Goal: Information Seeking & Learning: Learn about a topic

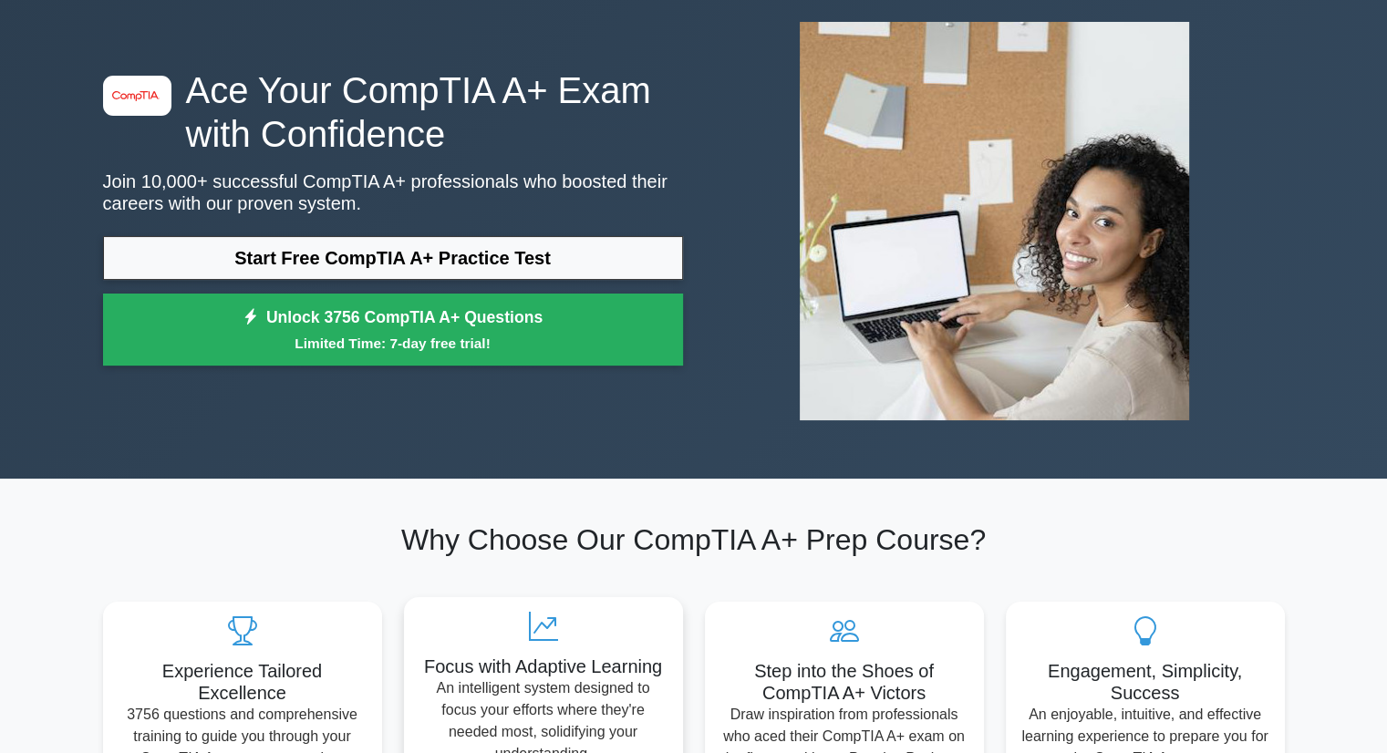
scroll to position [91, 0]
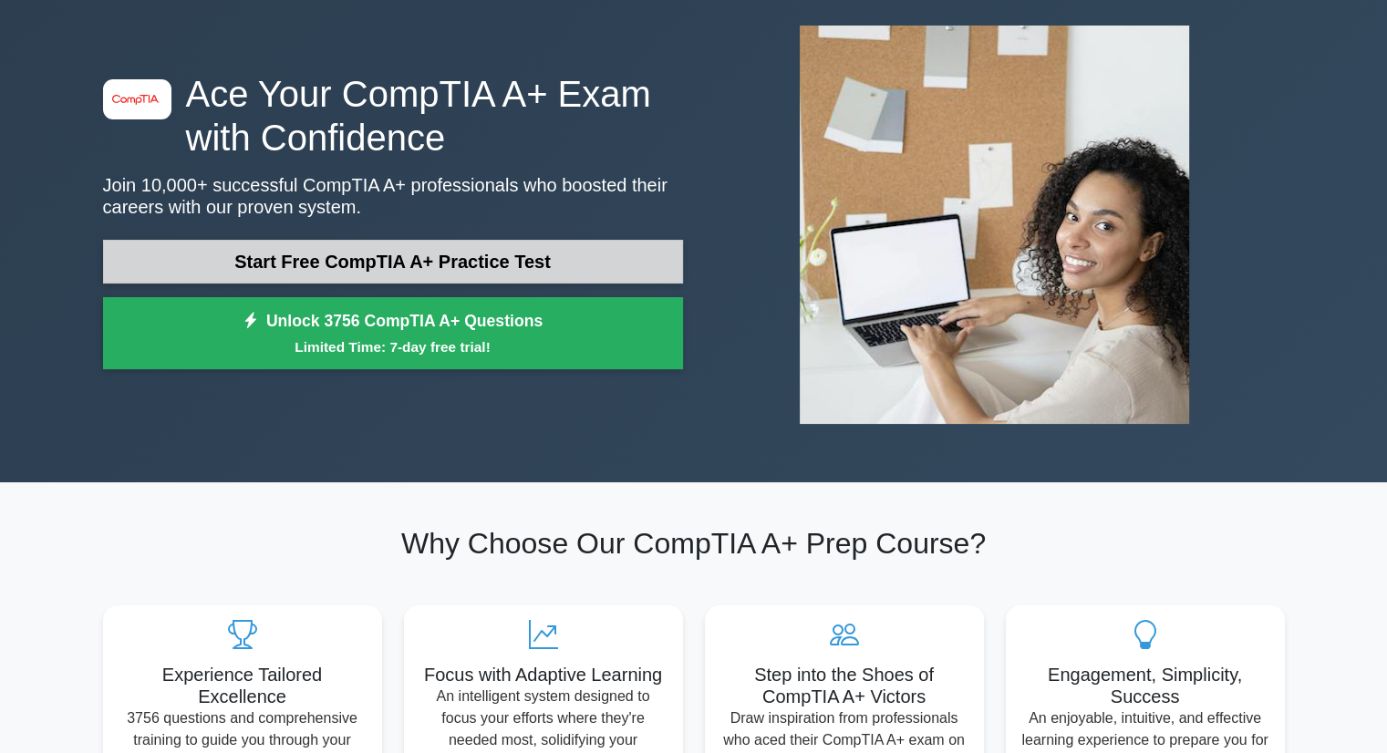
click at [569, 270] on link "Start Free CompTIA A+ Practice Test" at bounding box center [393, 262] width 580 height 44
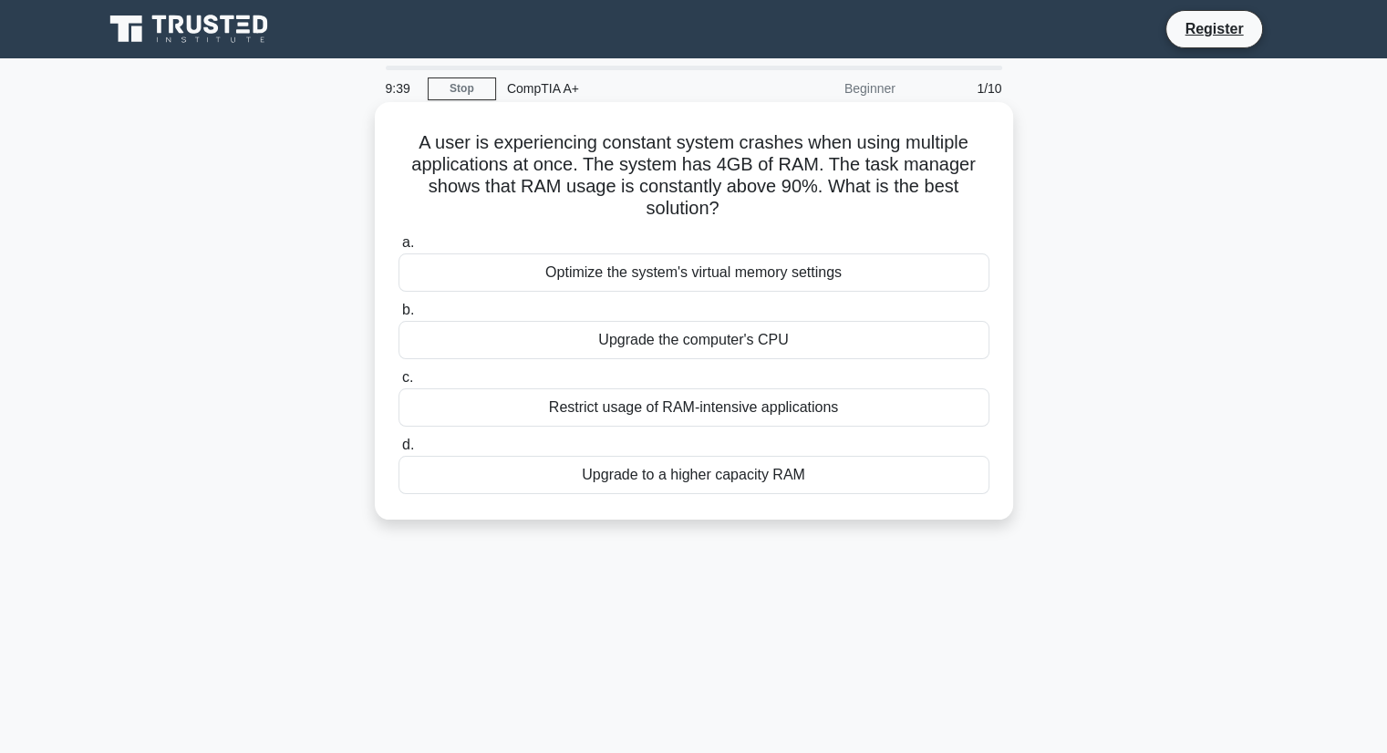
click at [631, 470] on div "Upgrade to a higher capacity RAM" at bounding box center [693, 475] width 591 height 38
click at [398, 451] on input "d. Upgrade to a higher capacity RAM" at bounding box center [398, 445] width 0 height 12
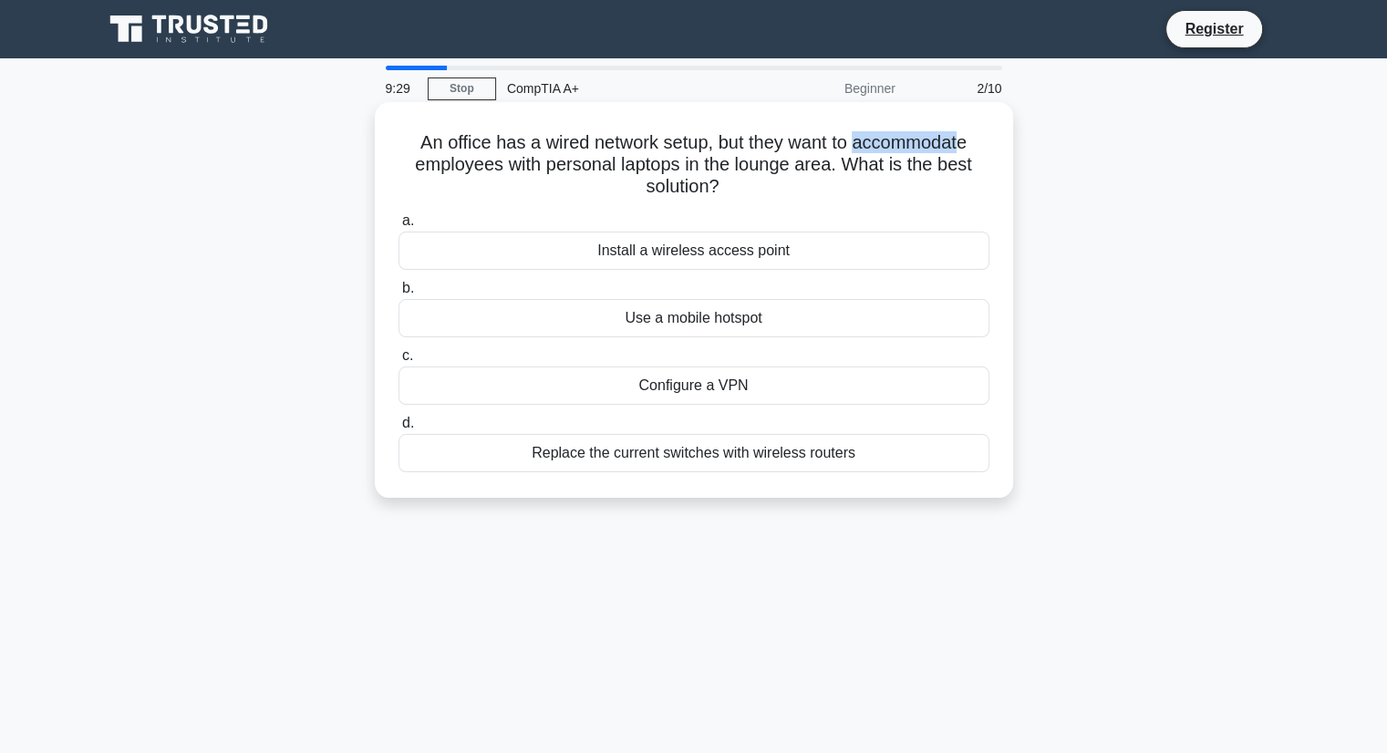
drag, startPoint x: 859, startPoint y: 146, endPoint x: 967, endPoint y: 146, distance: 108.5
click at [967, 146] on h5 "An office has a wired network setup, but they want to accommodate employees wit…" at bounding box center [694, 164] width 594 height 67
click at [842, 121] on div "An office has a wired network setup, but they want to accommodate employees wit…" at bounding box center [694, 299] width 624 height 381
drag, startPoint x: 857, startPoint y: 142, endPoint x: 986, endPoint y: 153, distance: 129.0
click at [986, 153] on h5 "An office has a wired network setup, but they want to accommodate employees wit…" at bounding box center [694, 164] width 594 height 67
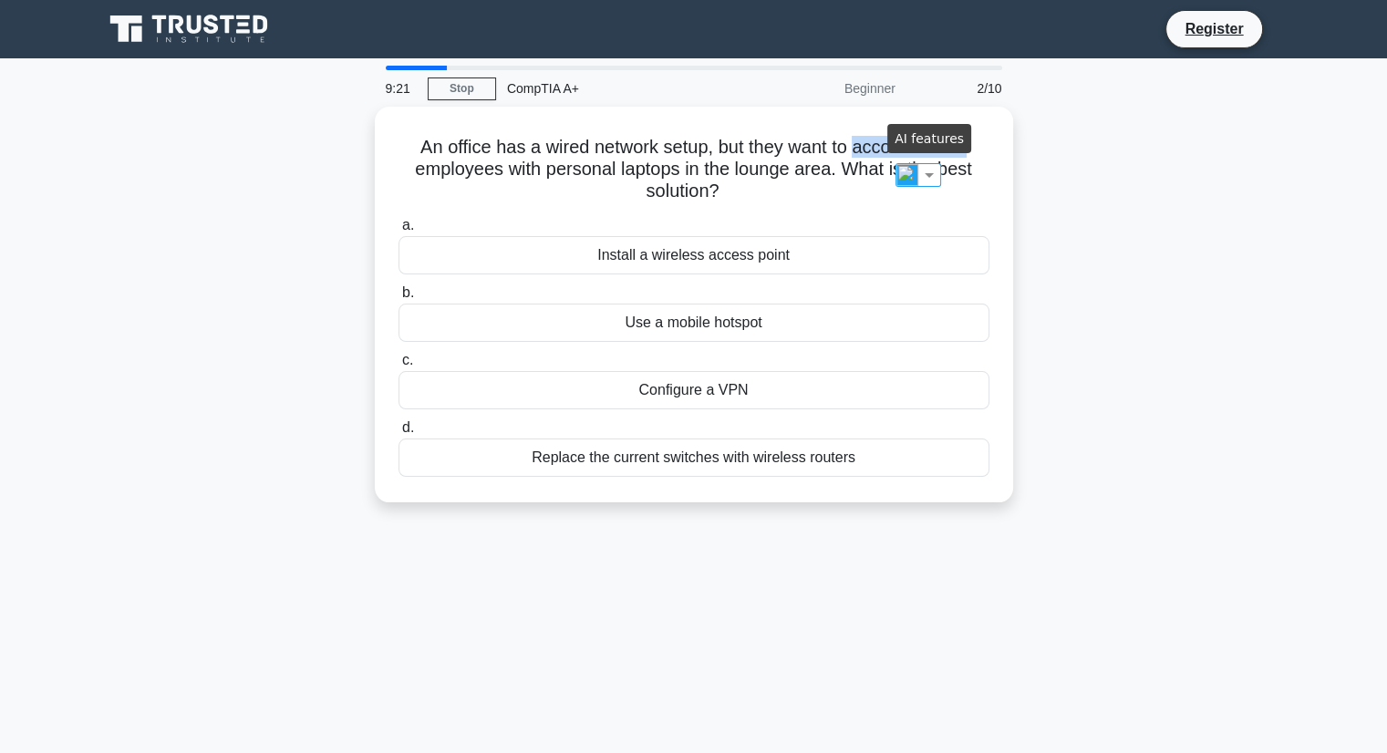
click at [924, 172] on img at bounding box center [929, 175] width 22 height 22
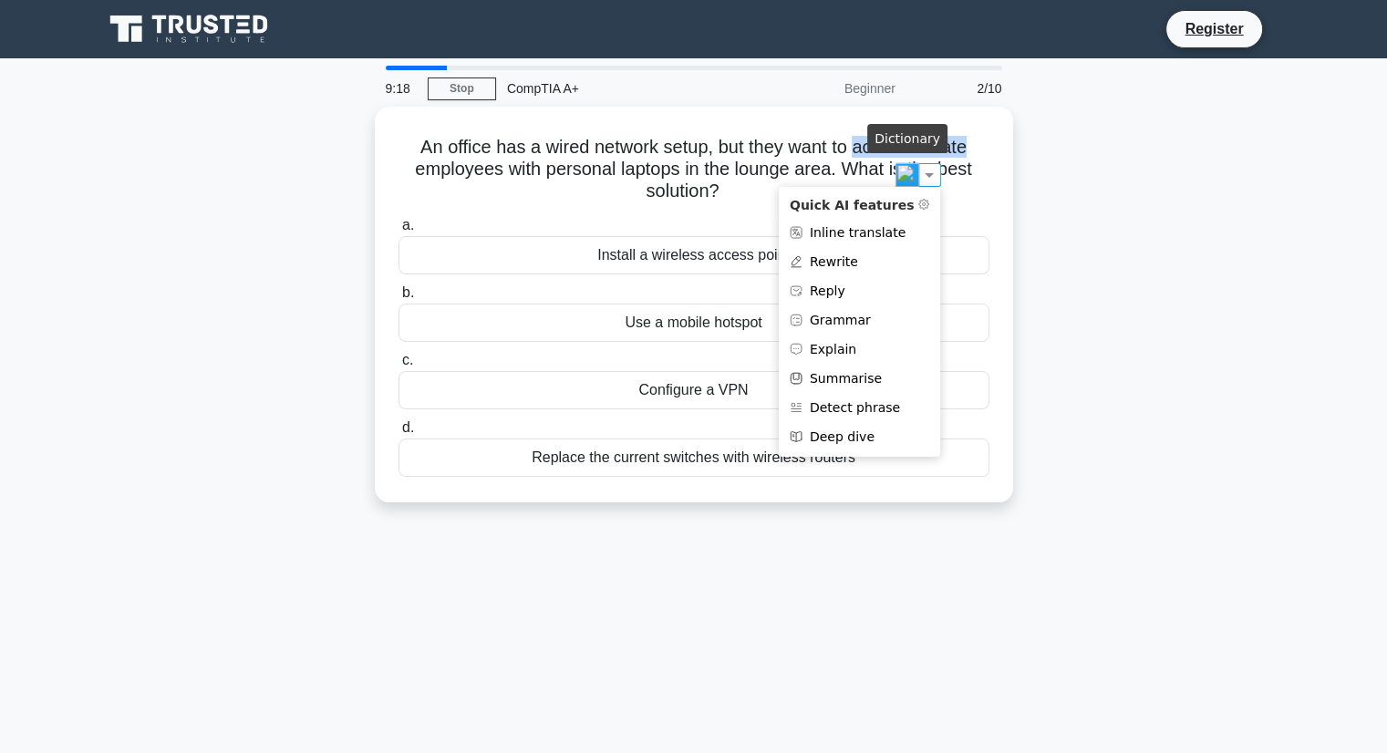
click at [914, 174] on img at bounding box center [907, 175] width 24 height 24
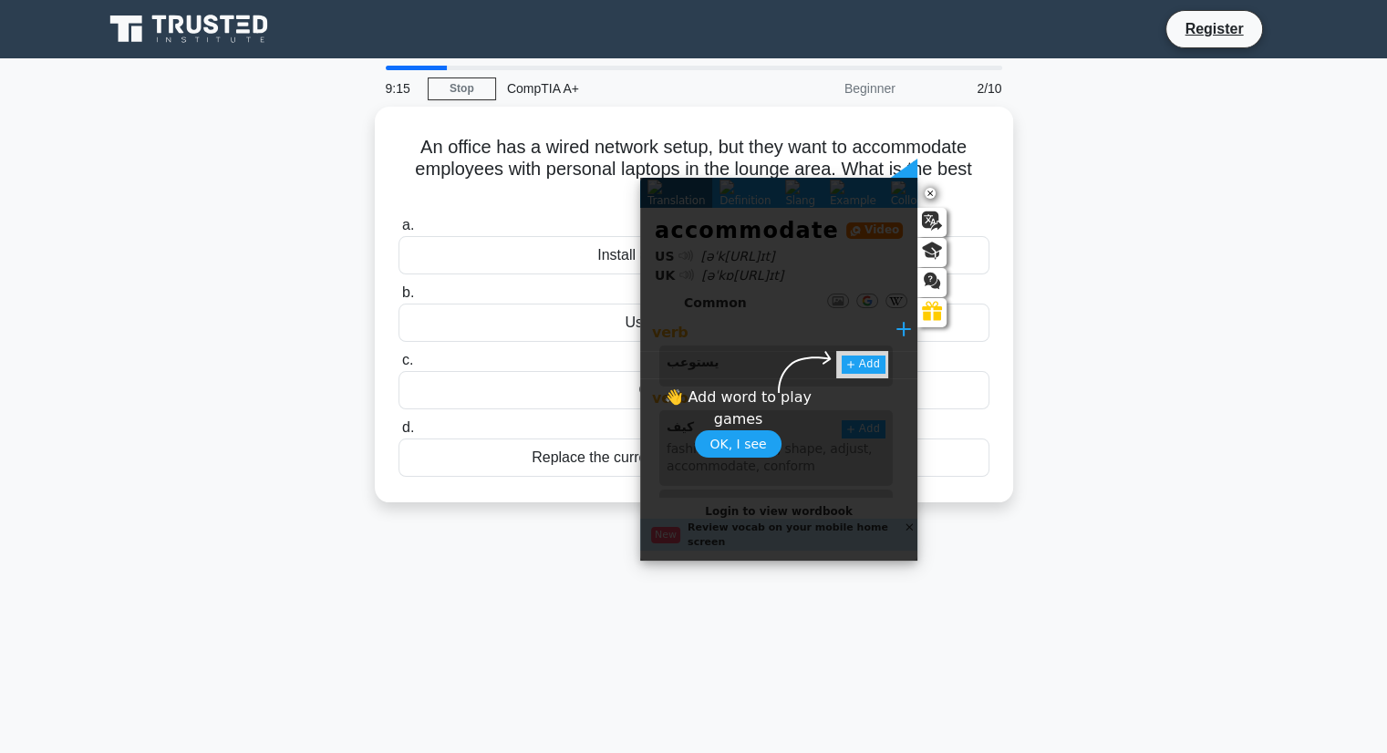
click at [1094, 331] on div "An office has a wired network setup, but they want to accommodate employees wit…" at bounding box center [694, 316] width 1204 height 418
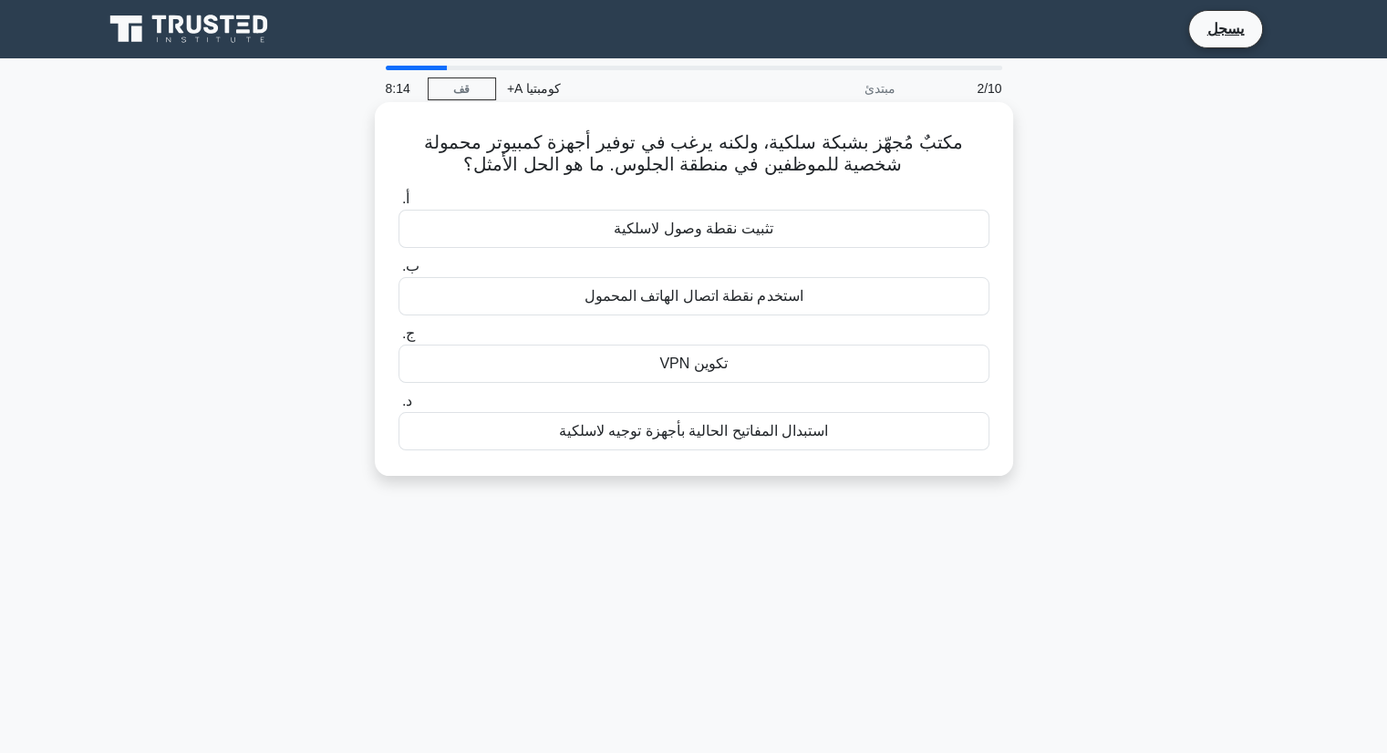
click at [788, 225] on div "تثبيت نقطة وصول لاسلكية" at bounding box center [693, 229] width 591 height 38
click at [398, 205] on input "أ. تثبيت نقطة وصول لاسلكية" at bounding box center [398, 199] width 0 height 12
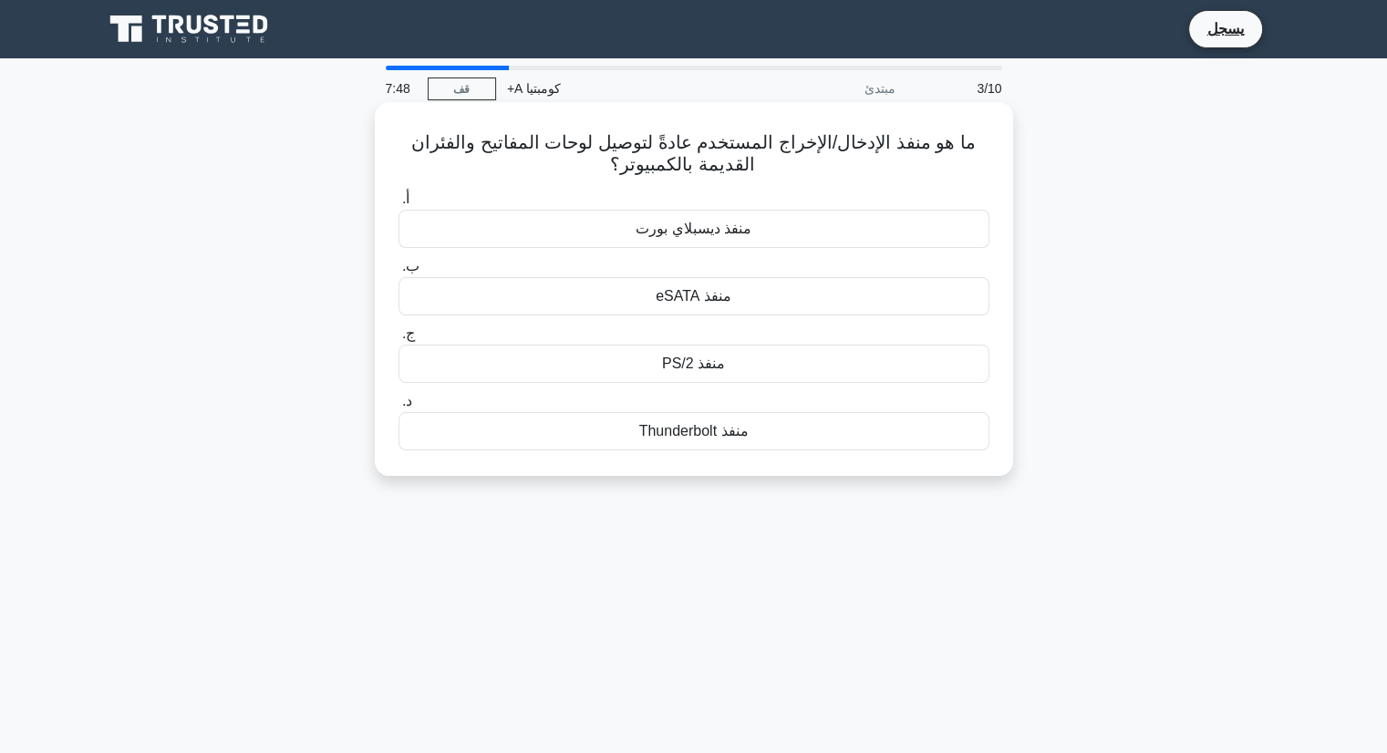
click at [768, 439] on div "منفذ Thunderbolt" at bounding box center [693, 431] width 591 height 38
click at [398, 408] on input "د. منفذ Thunderbolt" at bounding box center [398, 402] width 0 height 12
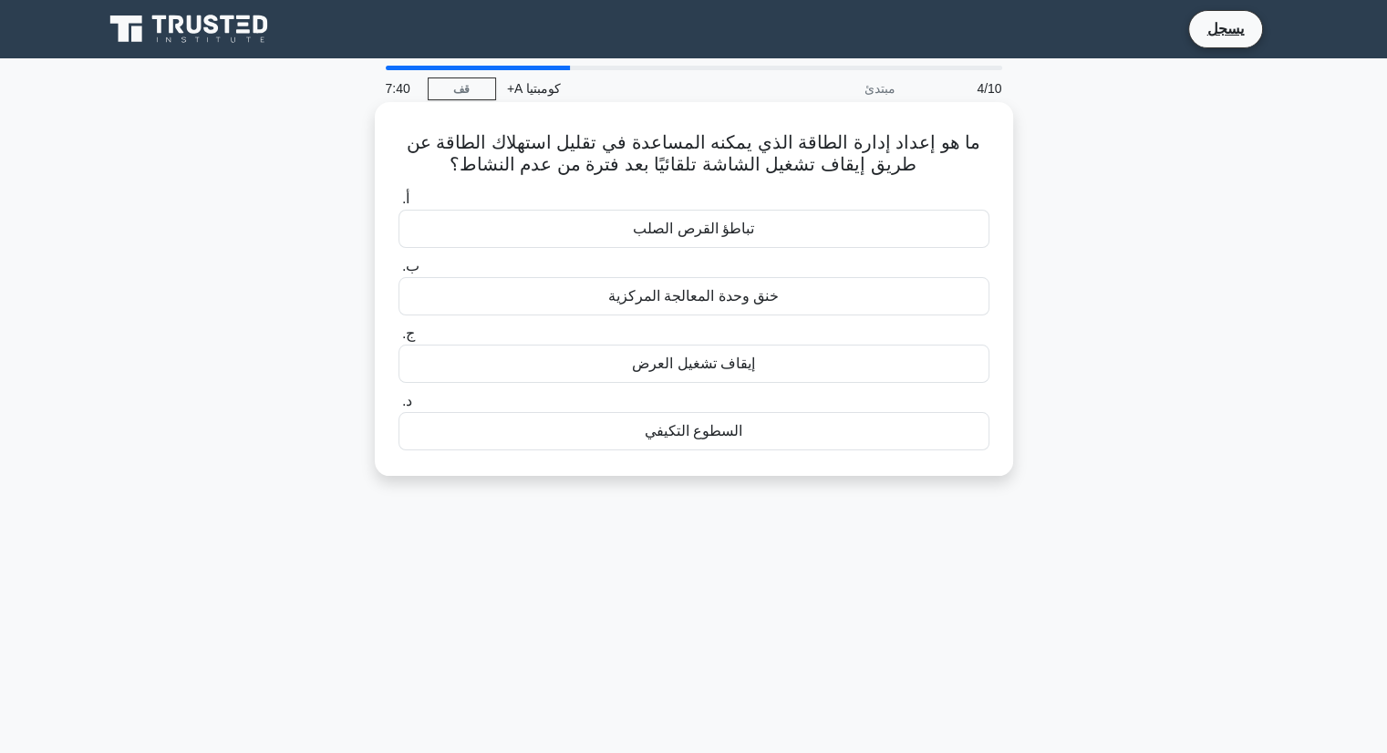
click at [771, 223] on div "تباطؤ القرص الصلب" at bounding box center [693, 229] width 591 height 38
click at [398, 205] on input "أ. تباطؤ القرص الصلب" at bounding box center [398, 199] width 0 height 12
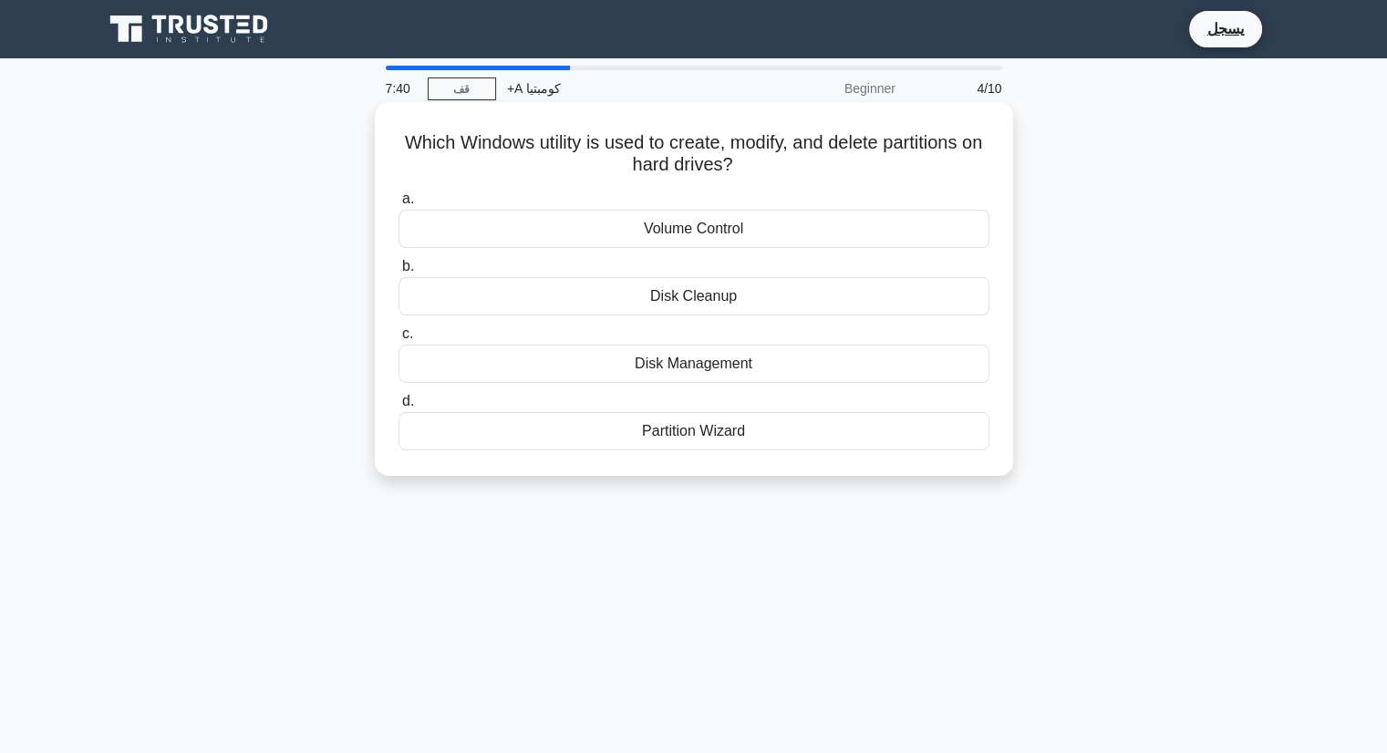
click at [768, 225] on div "Volume Control" at bounding box center [693, 229] width 591 height 38
click at [398, 205] on input "a. Volume Control" at bounding box center [398, 199] width 0 height 12
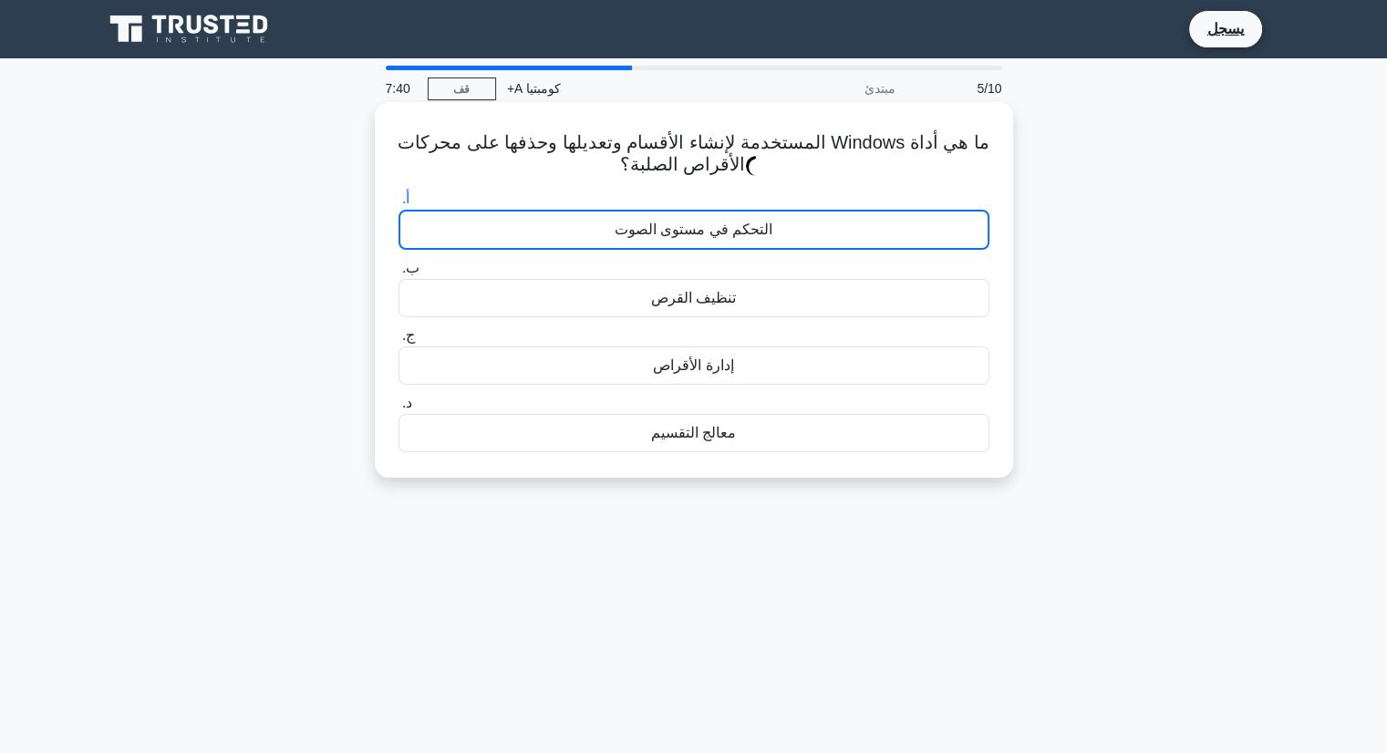
click at [768, 227] on font "التحكم في مستوى الصوت" at bounding box center [694, 229] width 158 height 15
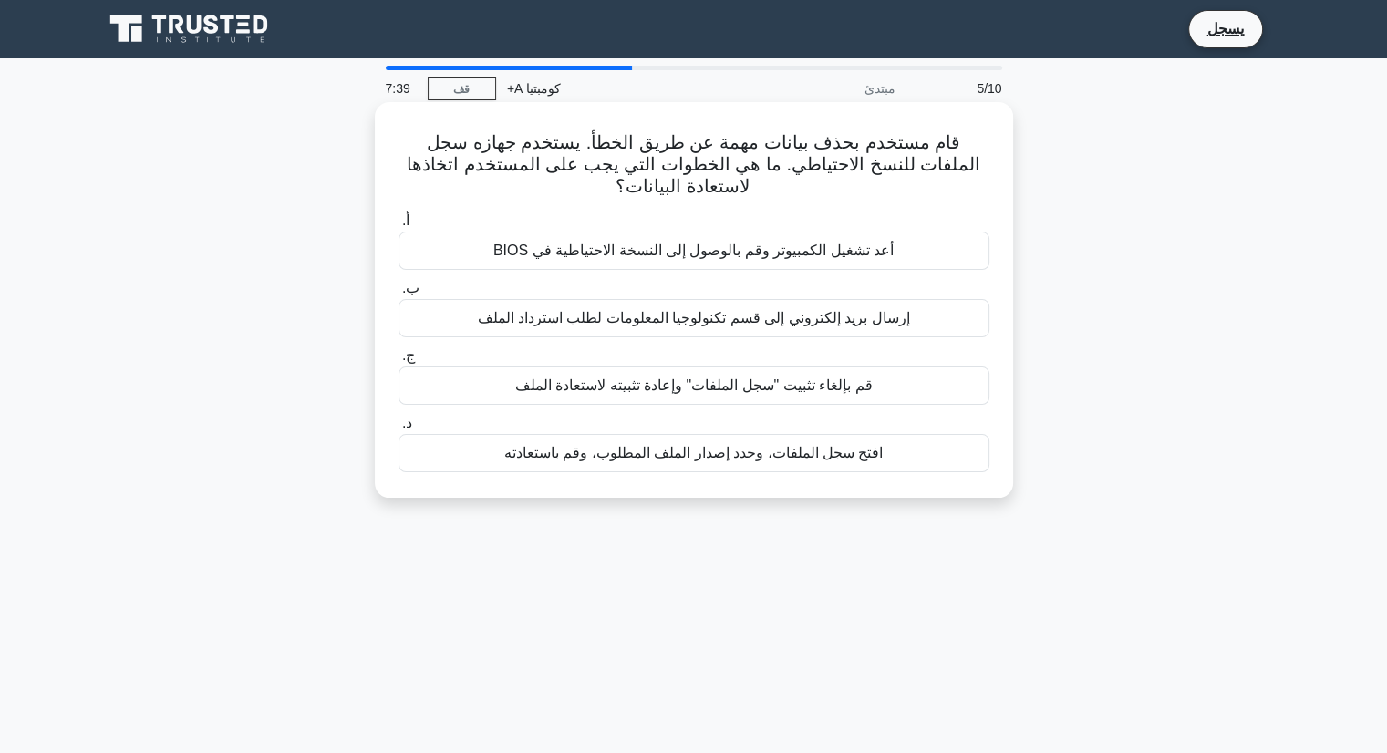
click at [768, 230] on label "أ. أعد تشغيل الكمبيوتر و[GEOGRAPHIC_DATA] بالوصول إلى النسخة الاحتياطية في BIOS" at bounding box center [693, 240] width 591 height 60
click at [398, 227] on input "أ. أعد تشغيل الكمبيوتر و[GEOGRAPHIC_DATA] بالوصول إلى النسخة الاحتياطية في BIOS" at bounding box center [398, 221] width 0 height 12
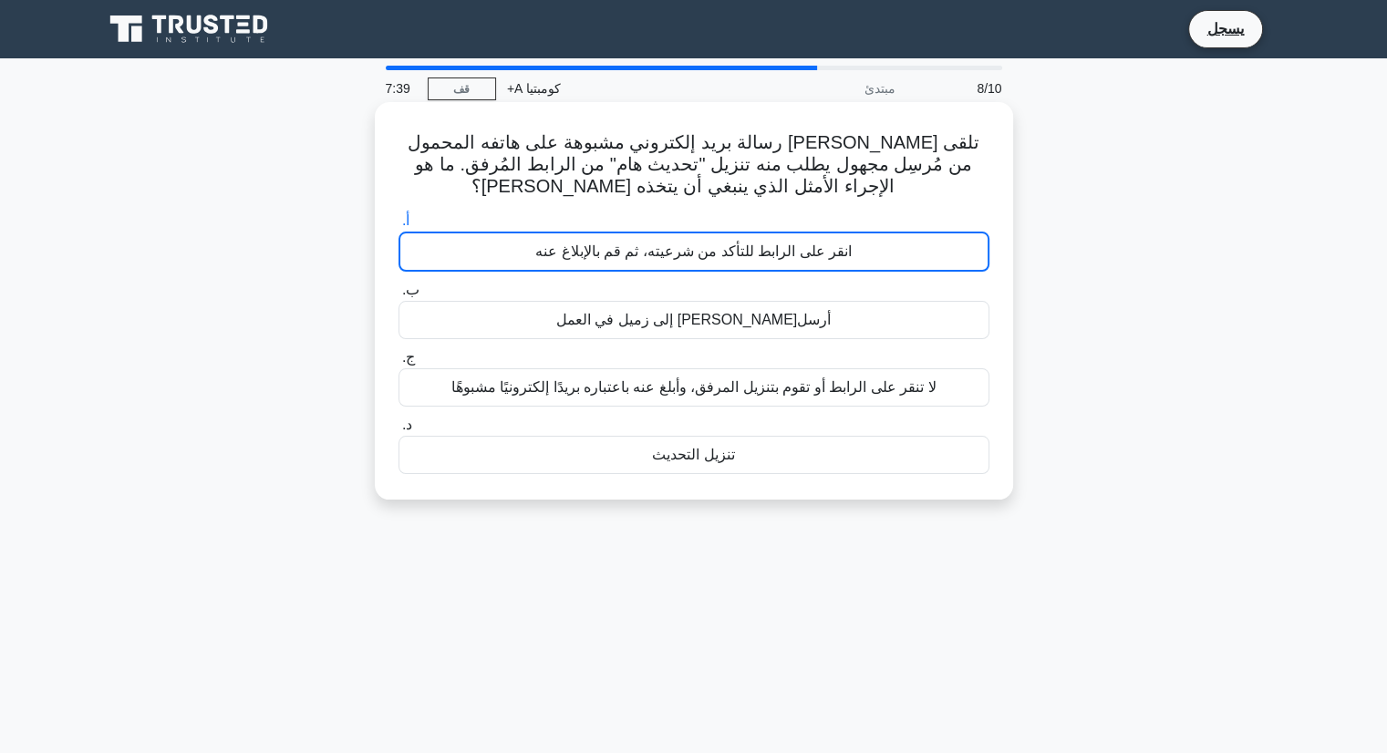
click at [772, 242] on div "انقر على الرابط للتأكد من شرعيته، ثم قم بالإبلاغ عنه" at bounding box center [693, 252] width 591 height 40
click at [398, 227] on input "أ. انقر على الرابط للتأكد من شرعيته، ثم قم بالإبلاغ عنه" at bounding box center [398, 221] width 0 height 12
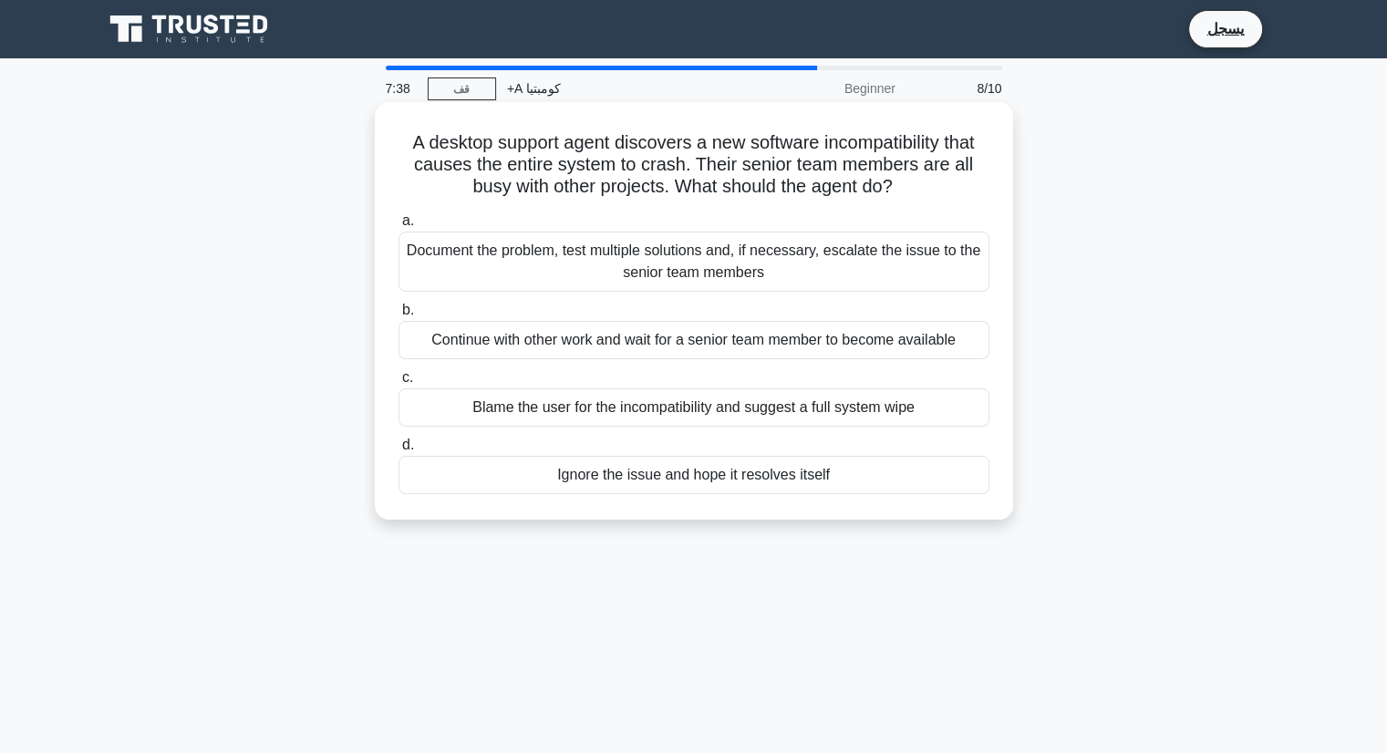
click at [776, 249] on div "Document the problem, test multiple solutions and, if necessary, escalate the i…" at bounding box center [693, 262] width 591 height 60
click at [398, 227] on input "a. Document the problem, test multiple solutions and, if necessary, escalate th…" at bounding box center [398, 221] width 0 height 12
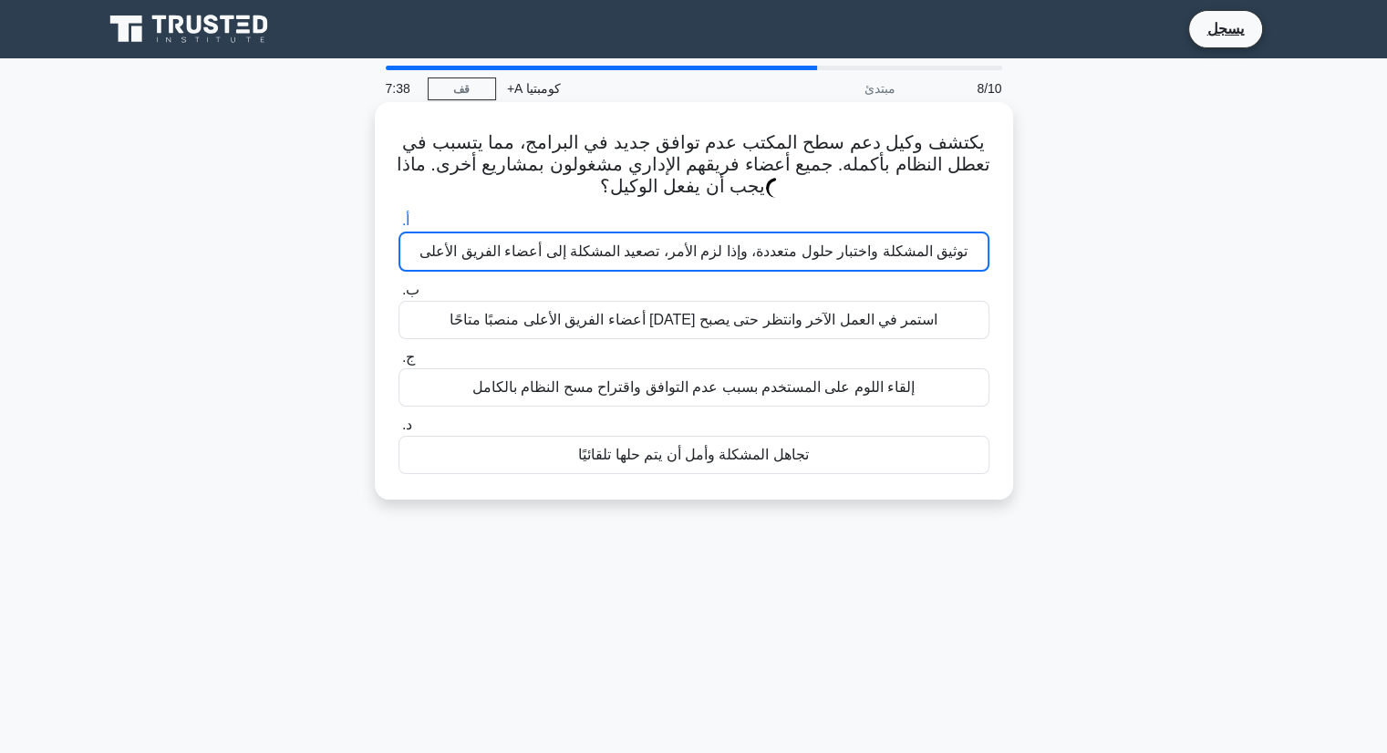
click at [787, 274] on div "أ. توثيق المشكلة واختبار حلول متعددة، وإذا لزم الأمر، تصعيد المشكلة إلى أعضاء ا…" at bounding box center [693, 342] width 613 height 272
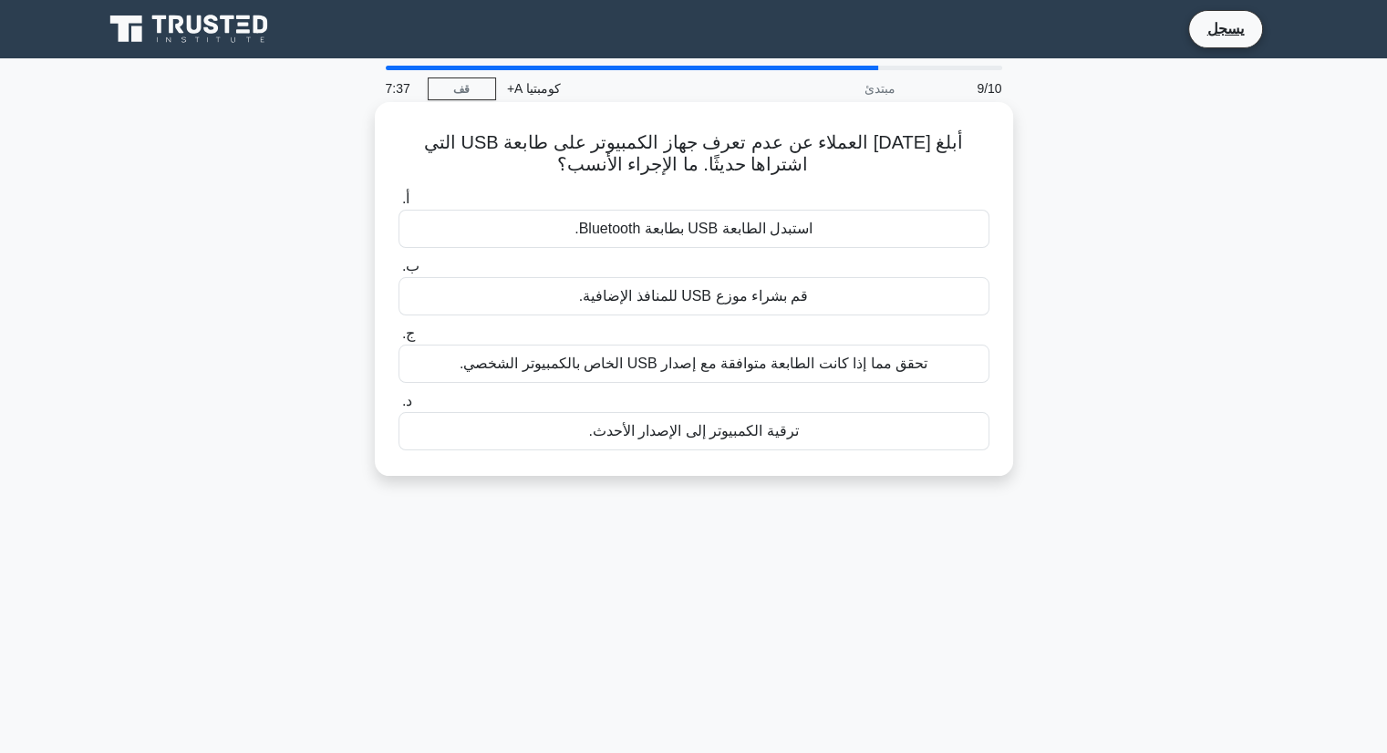
click at [803, 236] on font "استبدل الطابعة USB بطابعة Bluetooth." at bounding box center [693, 228] width 238 height 15
click at [398, 205] on input "أ. استبدل الطابعة USB بطابعة Bluetooth." at bounding box center [398, 199] width 0 height 12
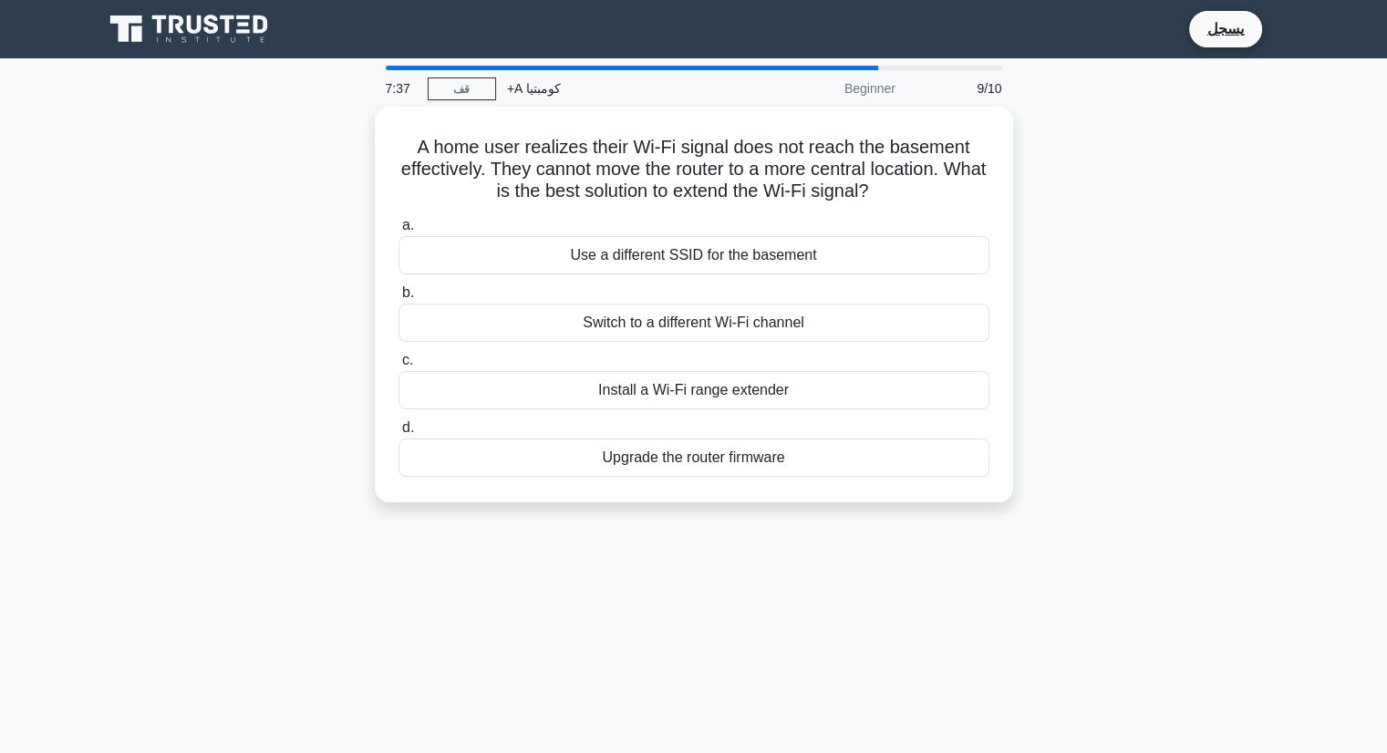
click at [803, 236] on div "Use a different SSID for the basement" at bounding box center [693, 255] width 591 height 38
click at [398, 232] on input "a. Use a different SSID for the basement" at bounding box center [398, 226] width 0 height 12
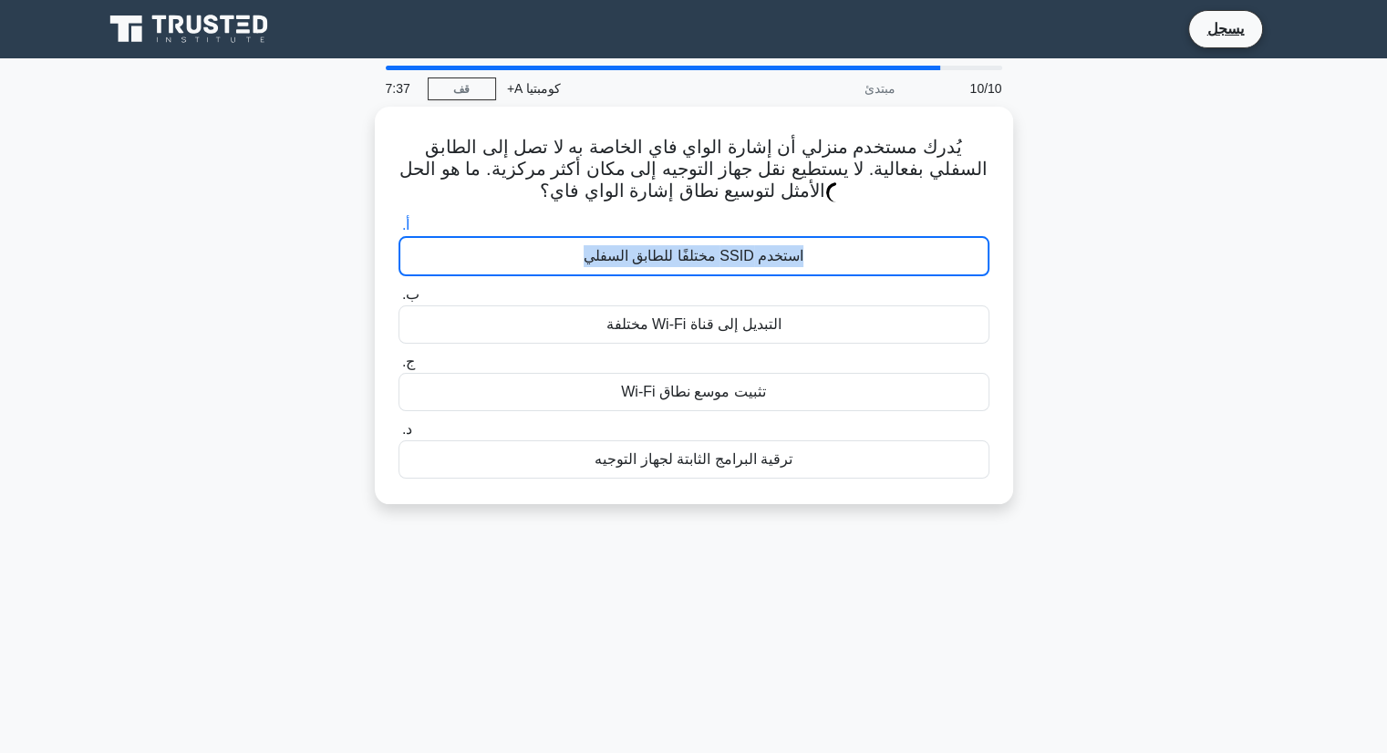
click at [803, 236] on div "استخدم SSID مختلفًا للطابق السفلي" at bounding box center [693, 256] width 591 height 40
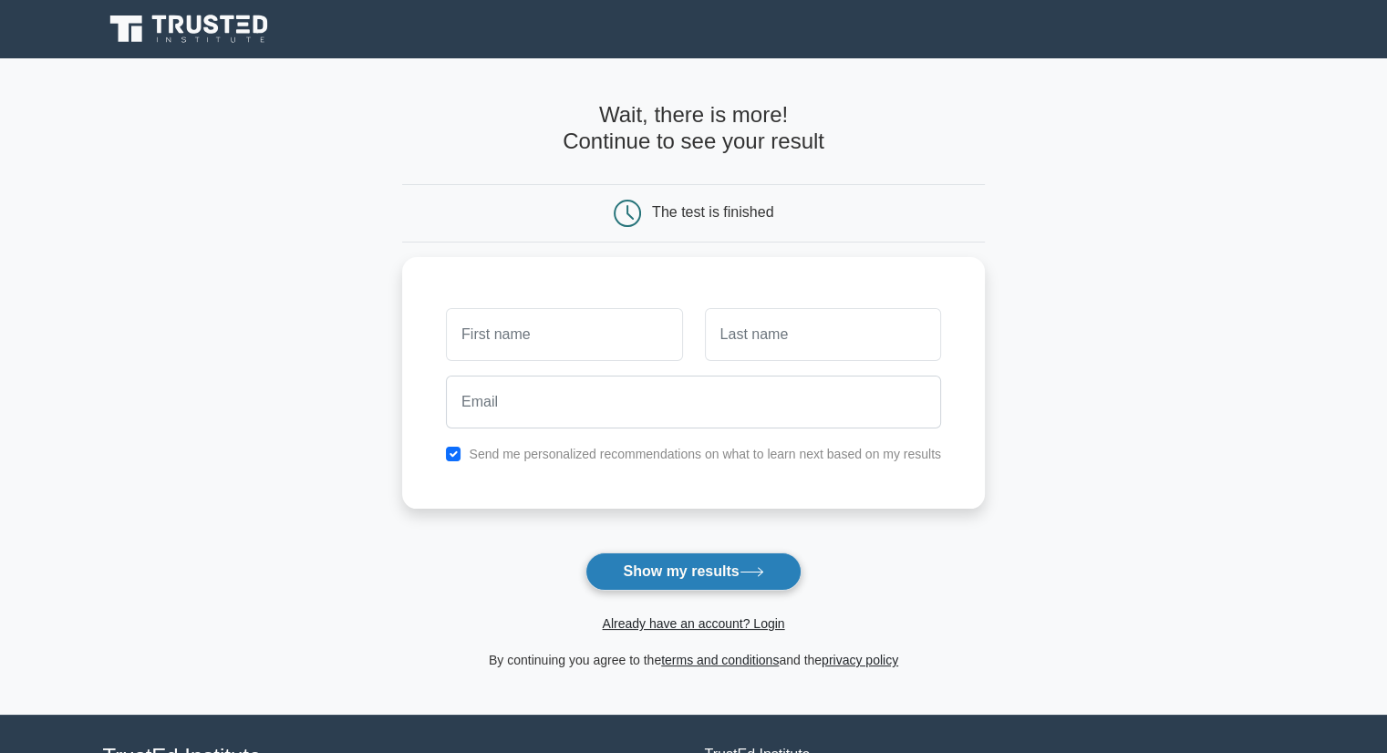
click at [762, 567] on icon at bounding box center [751, 572] width 25 height 10
click at [759, 563] on button "Show my results" at bounding box center [692, 572] width 215 height 38
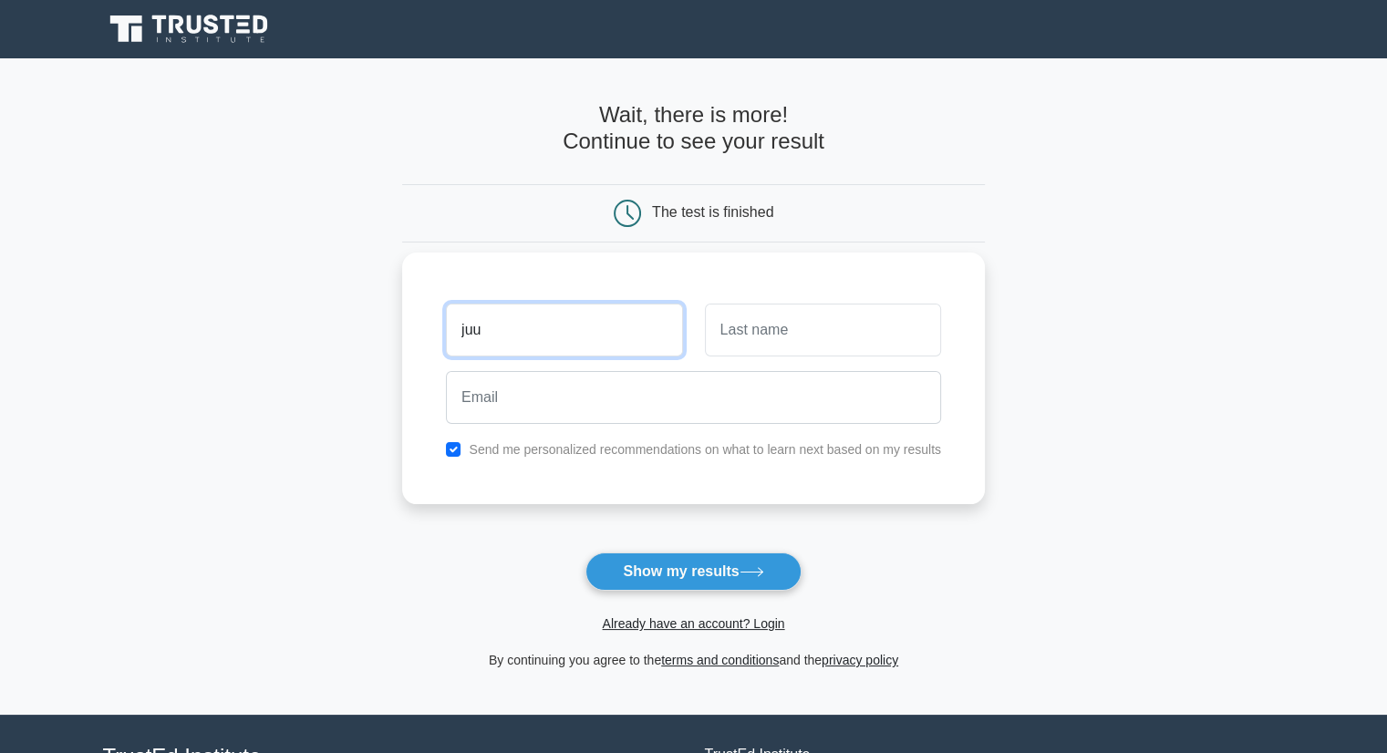
type input "juu"
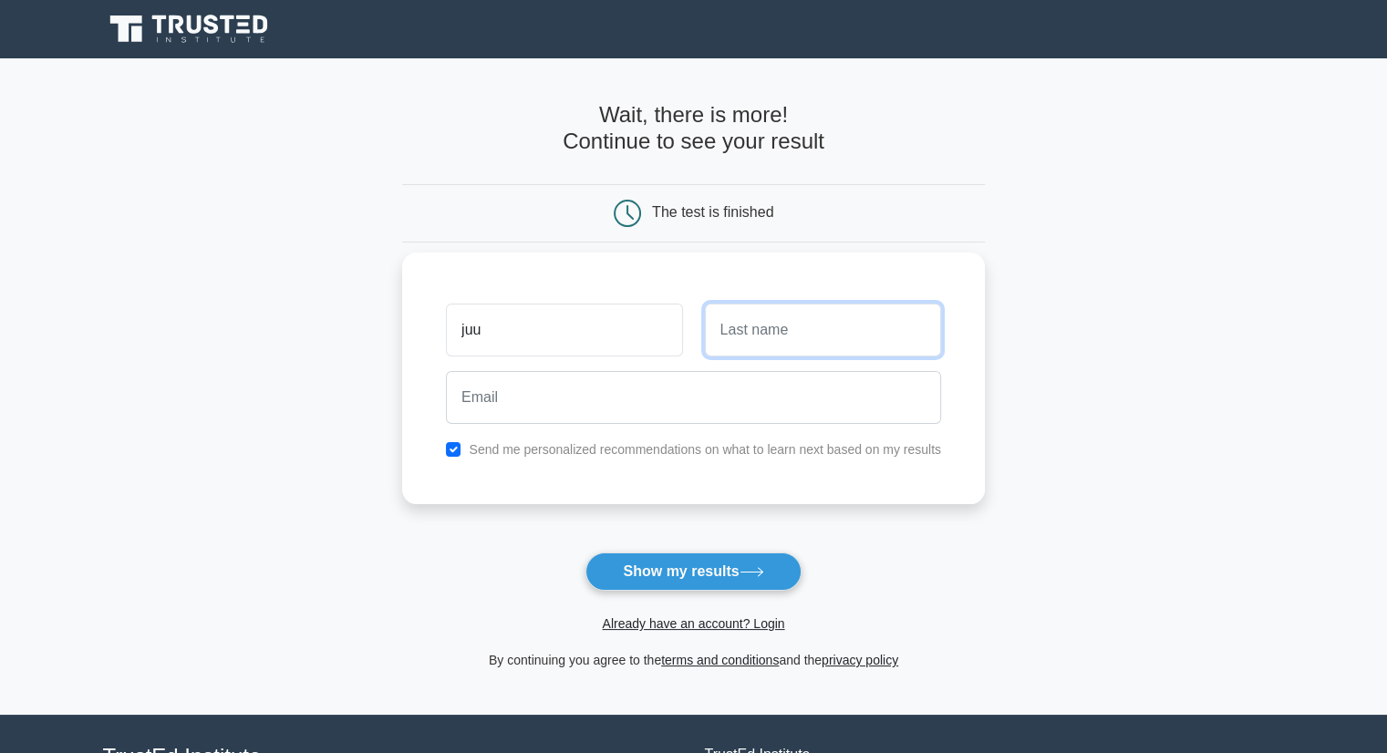
click at [799, 351] on input "text" at bounding box center [823, 330] width 236 height 53
type input "ioi"
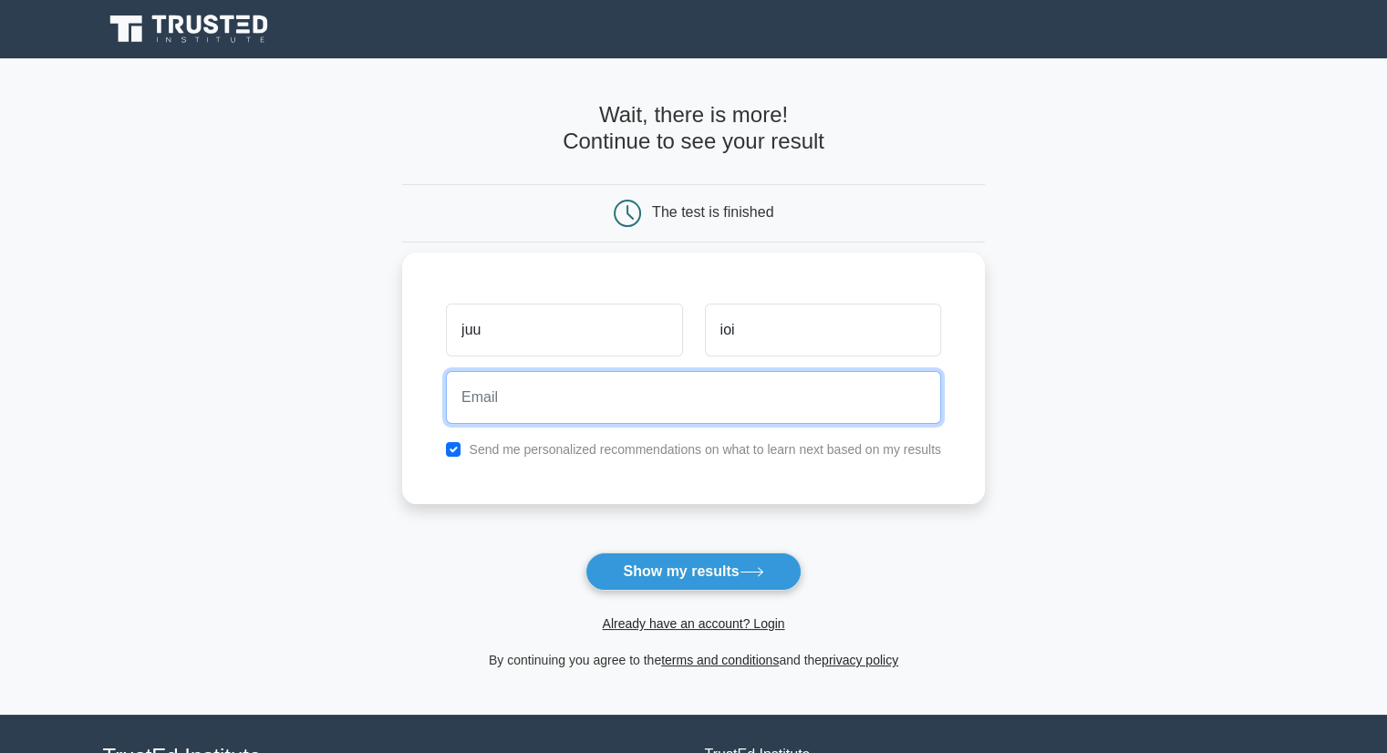
click at [708, 387] on input "email" at bounding box center [693, 397] width 495 height 53
type input "ii"
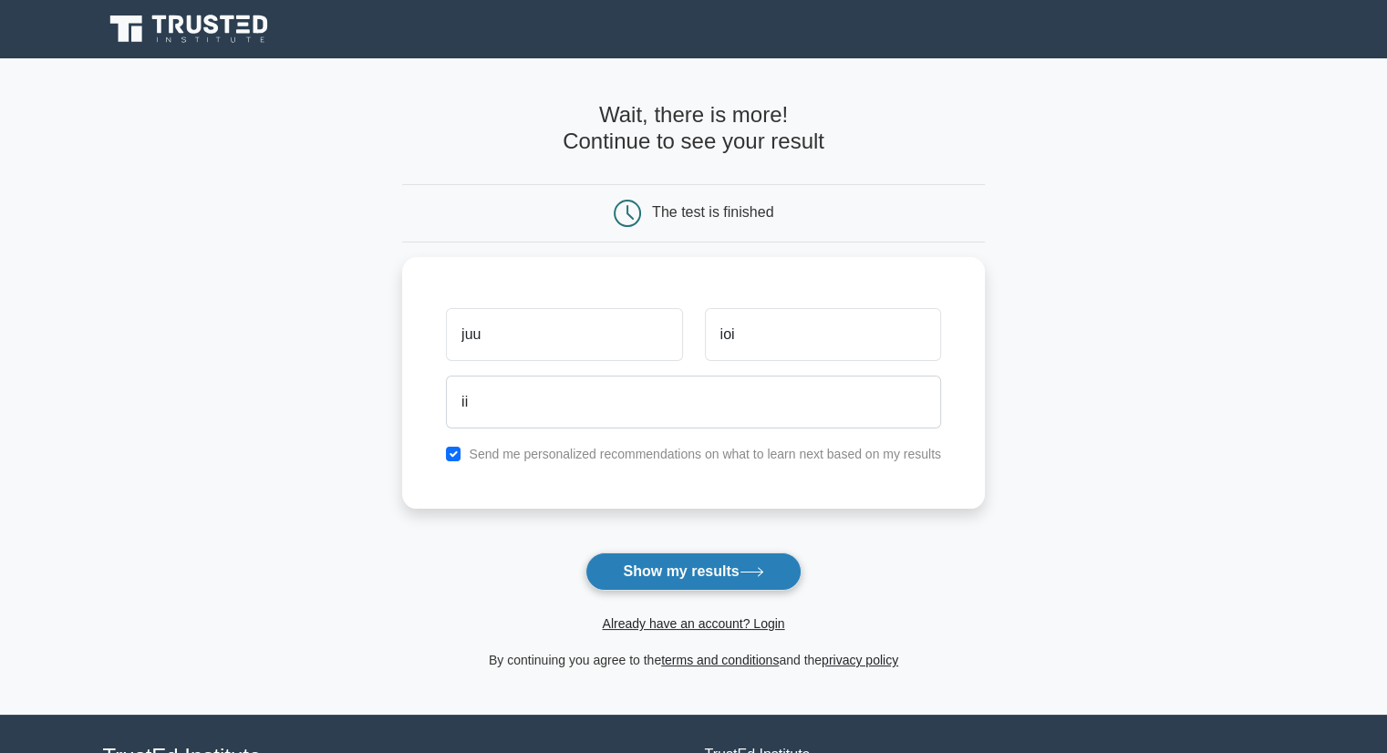
click at [669, 563] on button "Show my results" at bounding box center [692, 572] width 215 height 38
